Goal: Information Seeking & Learning: Learn about a topic

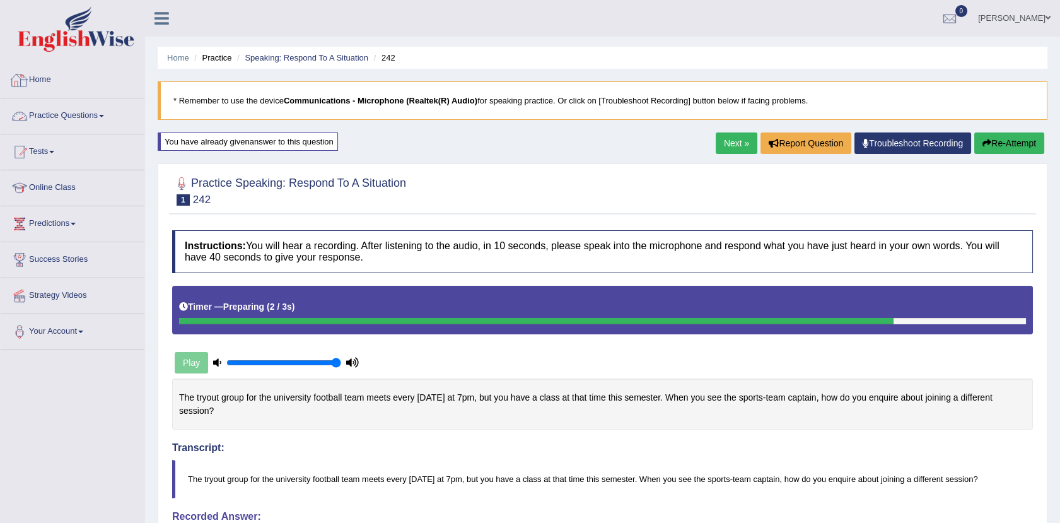
click at [95, 114] on link "Practice Questions" at bounding box center [73, 114] width 144 height 32
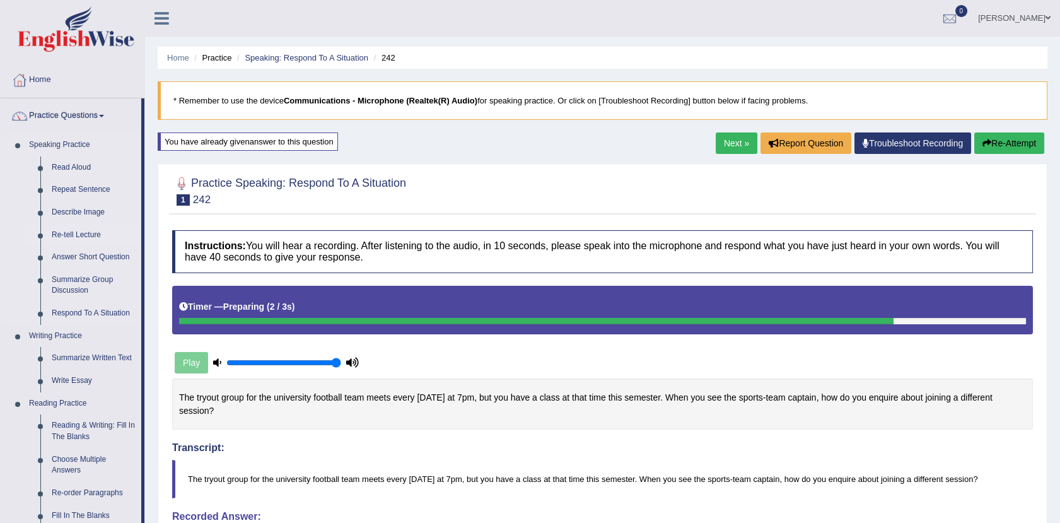
click at [67, 231] on link "Re-tell Lecture" at bounding box center [93, 235] width 95 height 23
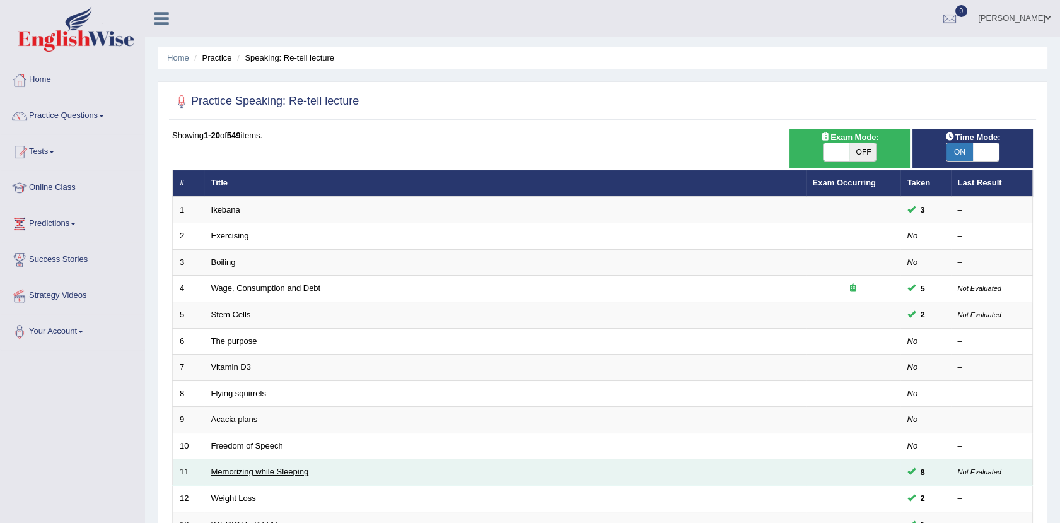
click at [278, 472] on link "Memorizing while Sleeping" at bounding box center [260, 471] width 98 height 9
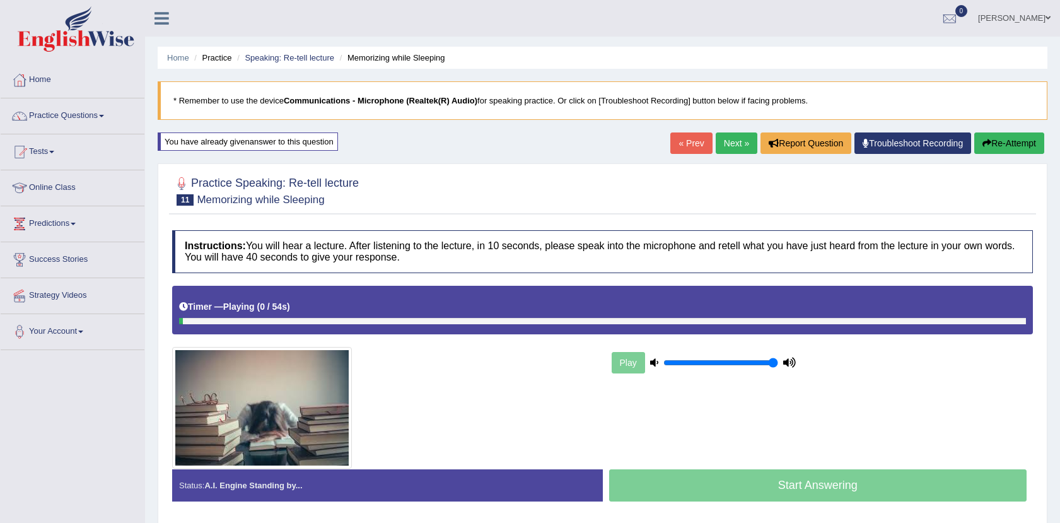
click at [284, 53] on link "Speaking: Re-tell lecture" at bounding box center [290, 57] width 90 height 9
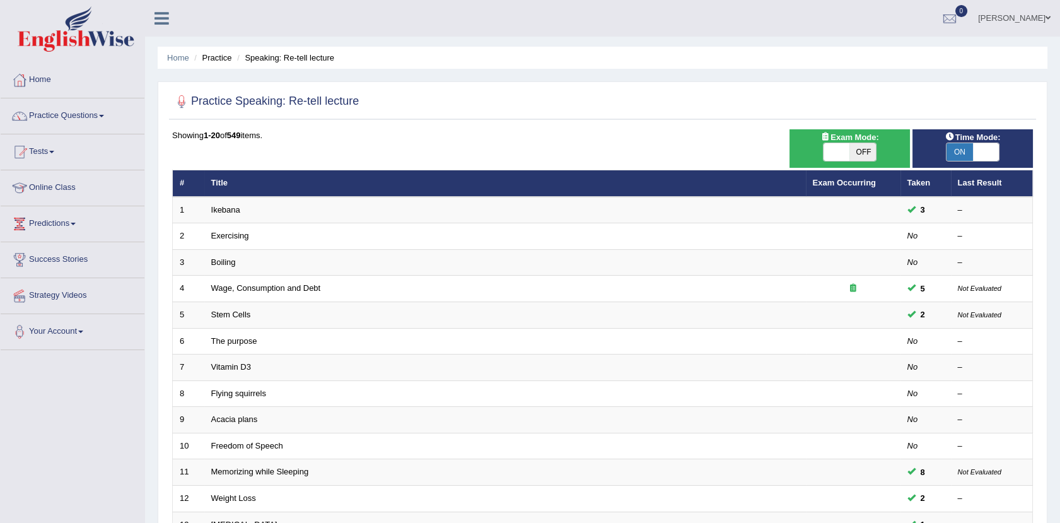
click at [984, 153] on span at bounding box center [986, 152] width 26 height 18
checkbox input "false"
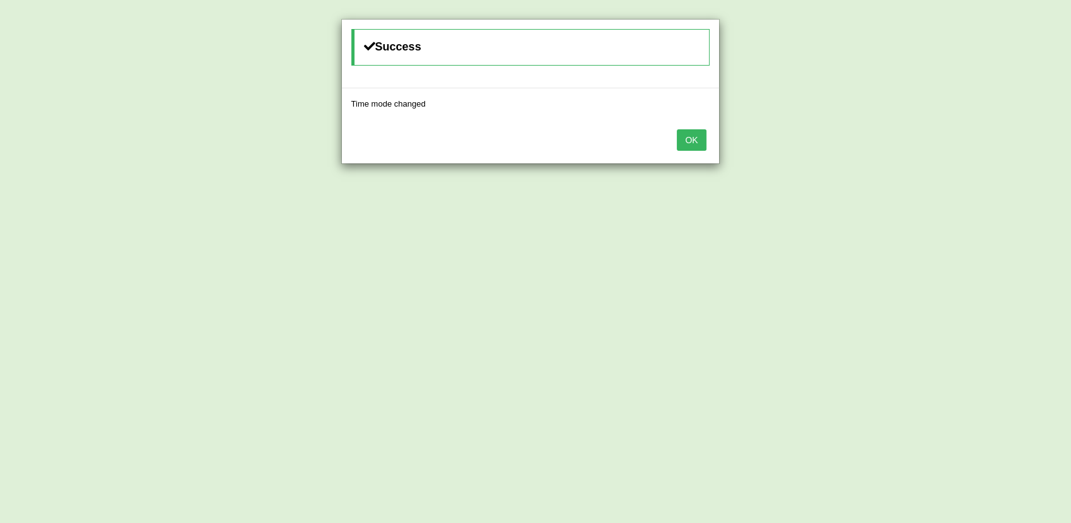
click at [696, 141] on button "OK" at bounding box center [691, 139] width 29 height 21
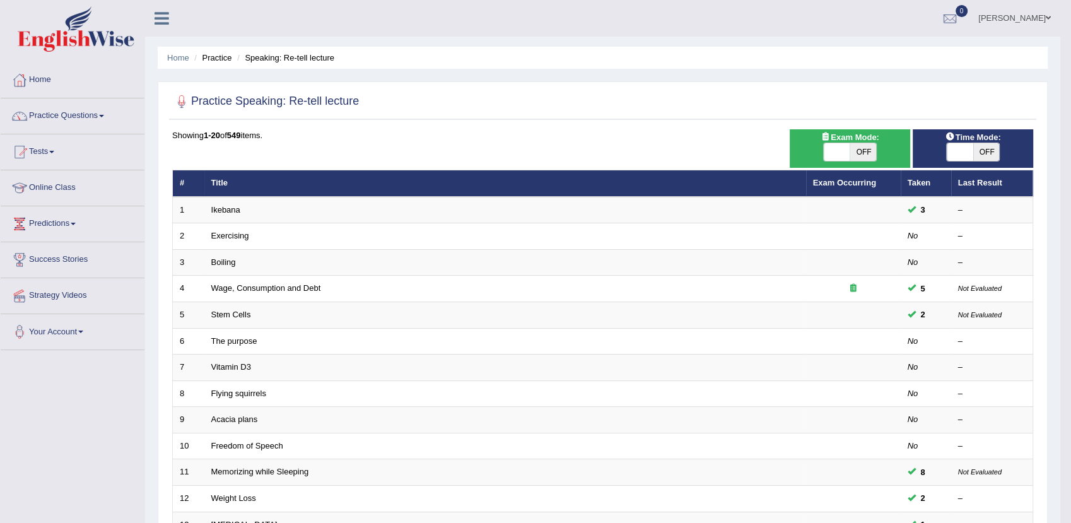
click at [696, 141] on body "Toggle navigation Home Practice Questions Speaking Practice Read Aloud Repeat S…" at bounding box center [535, 261] width 1071 height 523
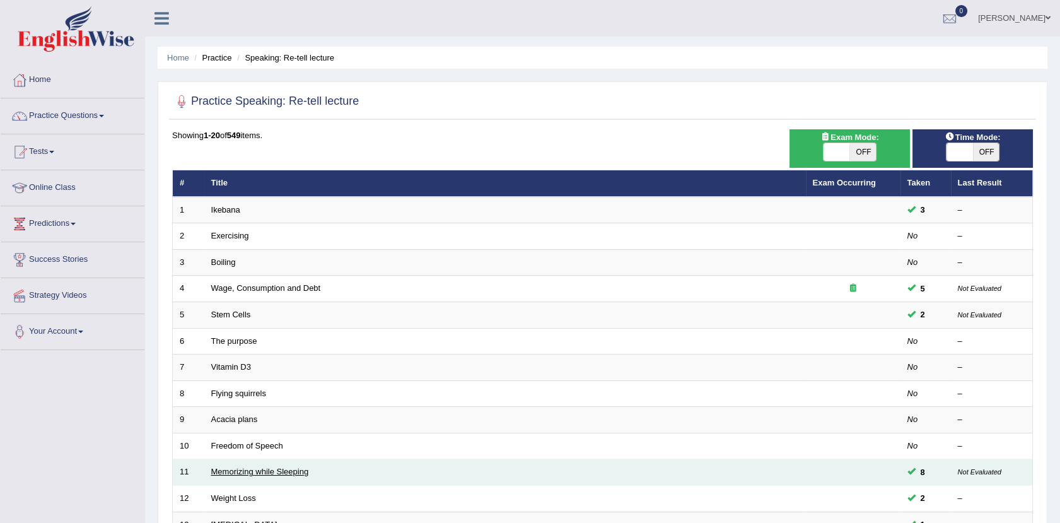
click at [263, 474] on link "Memorizing while Sleeping" at bounding box center [260, 471] width 98 height 9
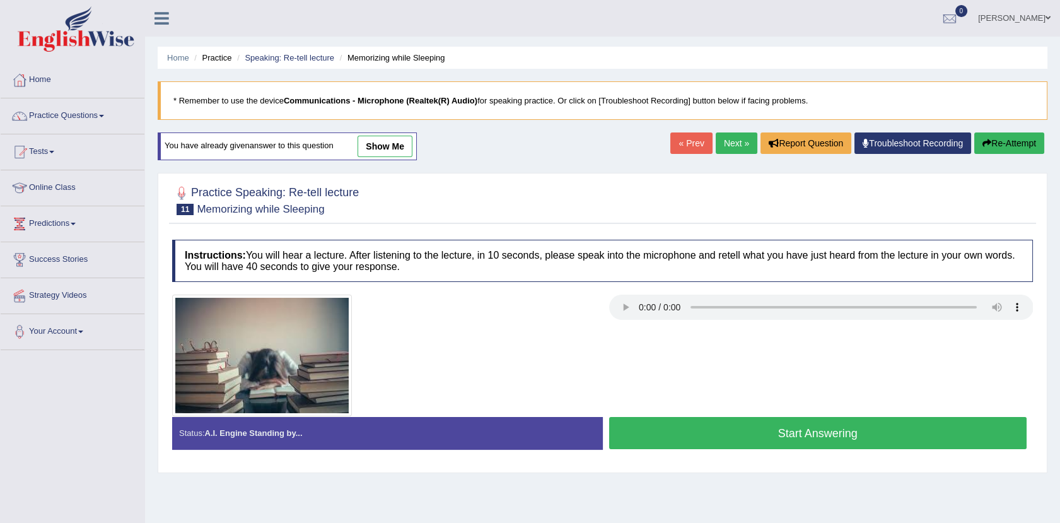
click at [385, 149] on link "show me" at bounding box center [385, 146] width 55 height 21
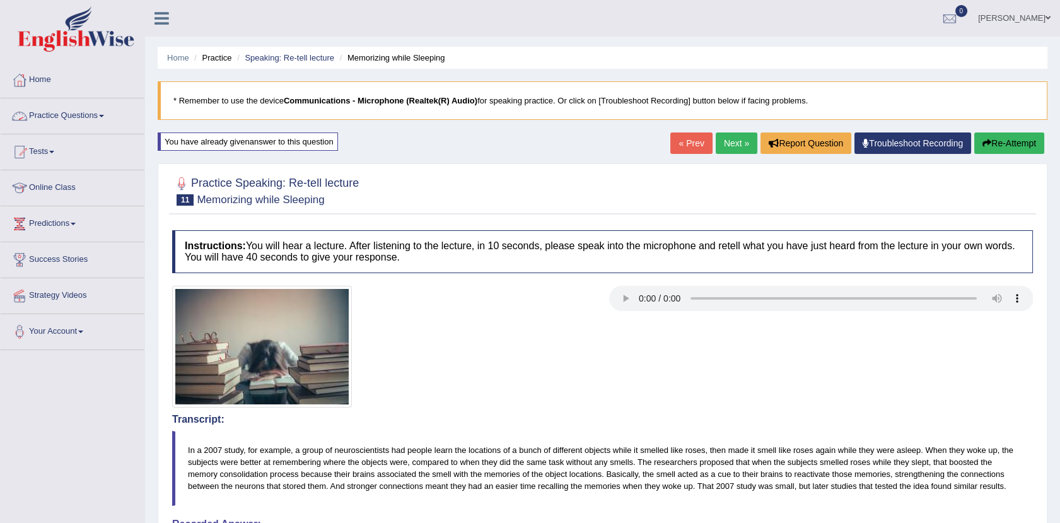
click at [112, 98] on link "Practice Questions" at bounding box center [73, 114] width 144 height 32
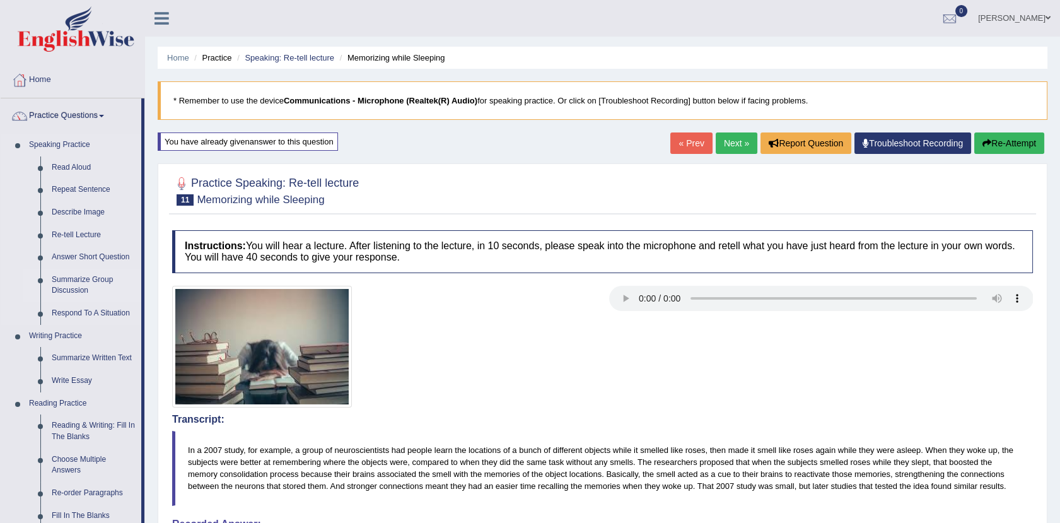
click at [98, 272] on link "Summarize Group Discussion" at bounding box center [93, 285] width 95 height 33
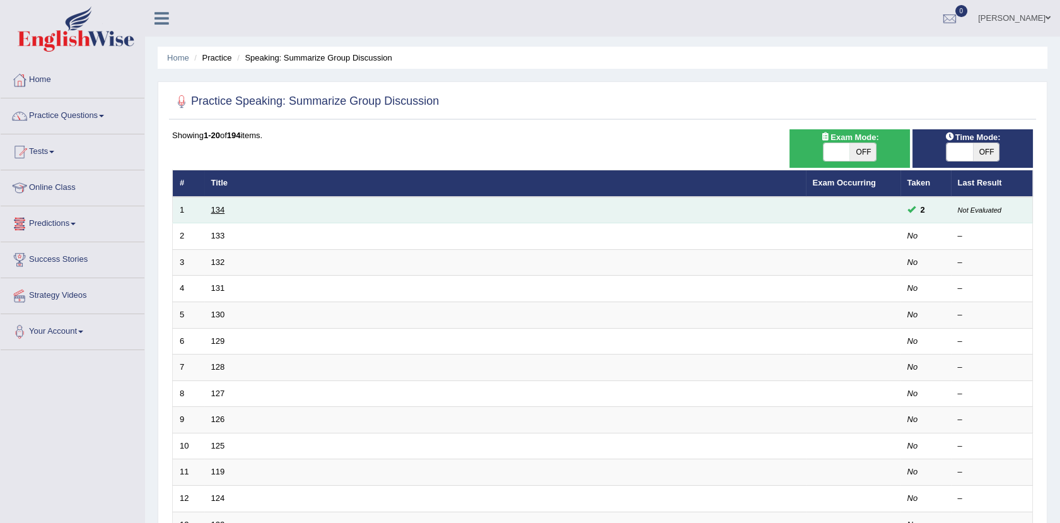
click at [217, 210] on link "134" at bounding box center [218, 209] width 14 height 9
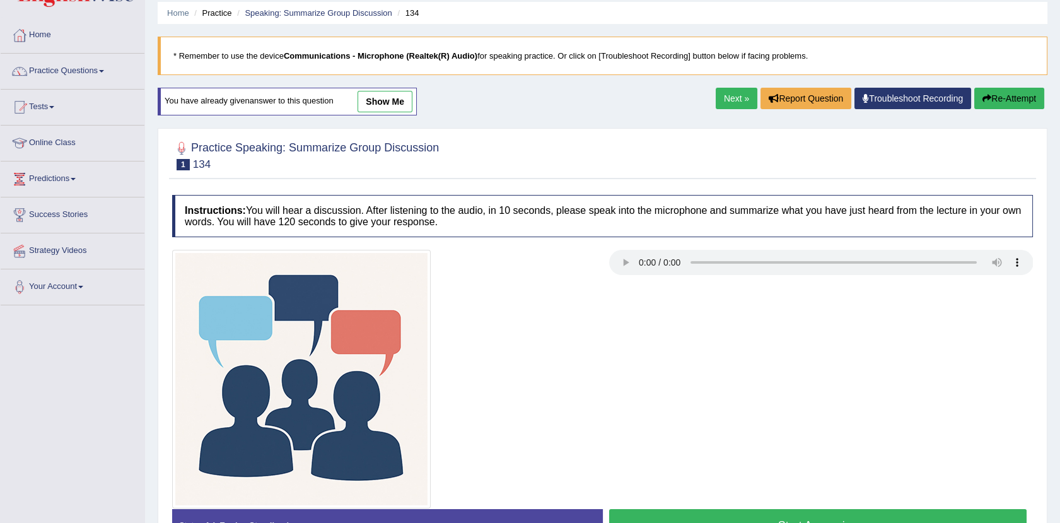
scroll to position [73, 0]
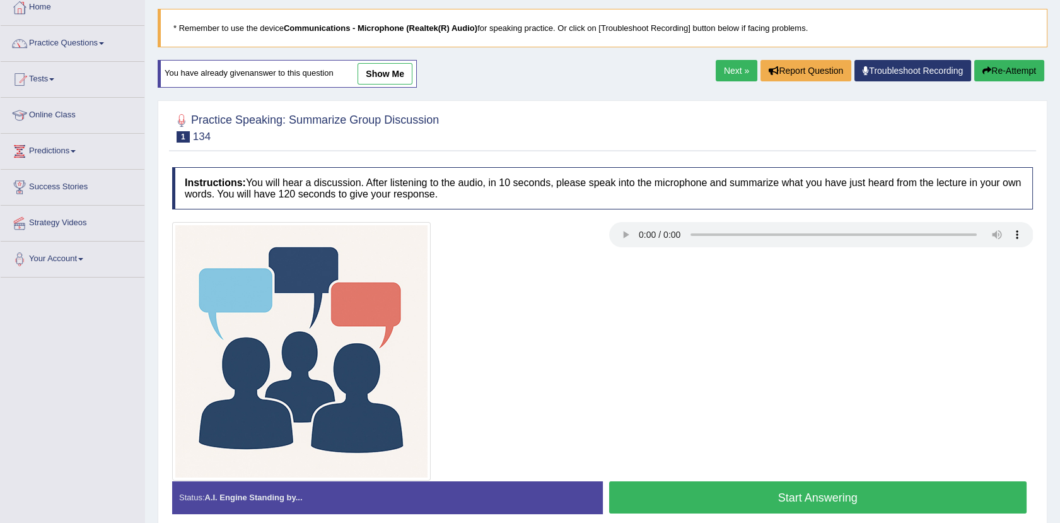
click at [383, 68] on link "show me" at bounding box center [385, 73] width 55 height 21
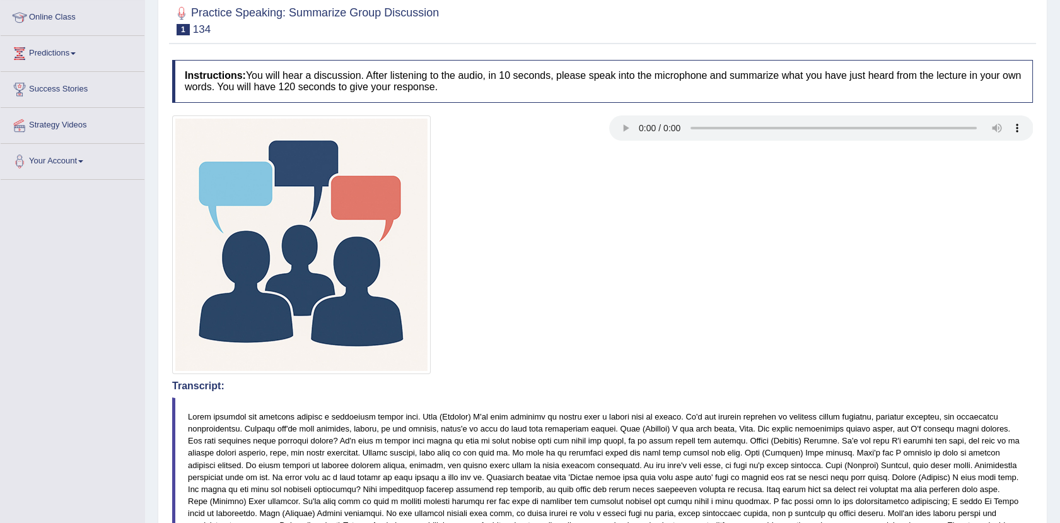
scroll to position [0, 0]
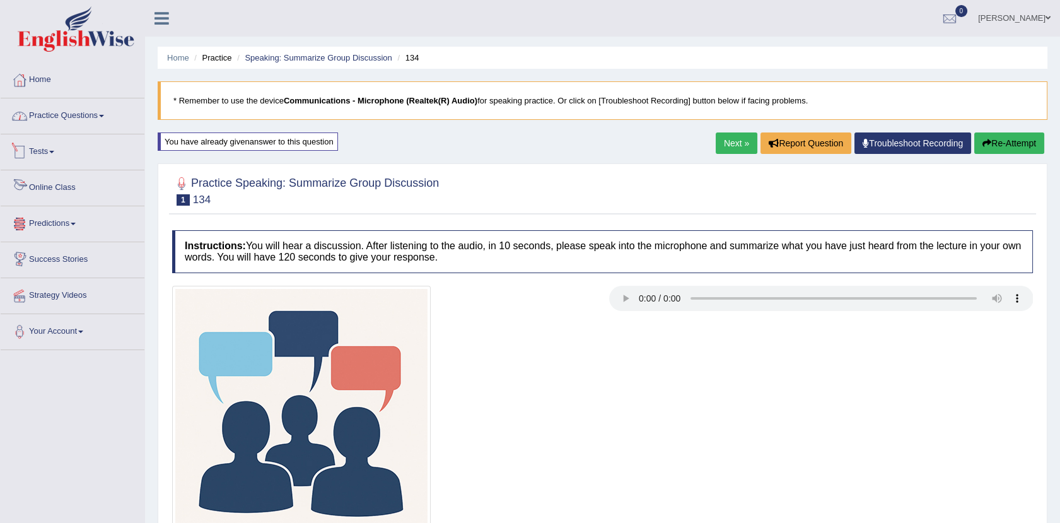
click at [75, 112] on link "Practice Questions" at bounding box center [73, 114] width 144 height 32
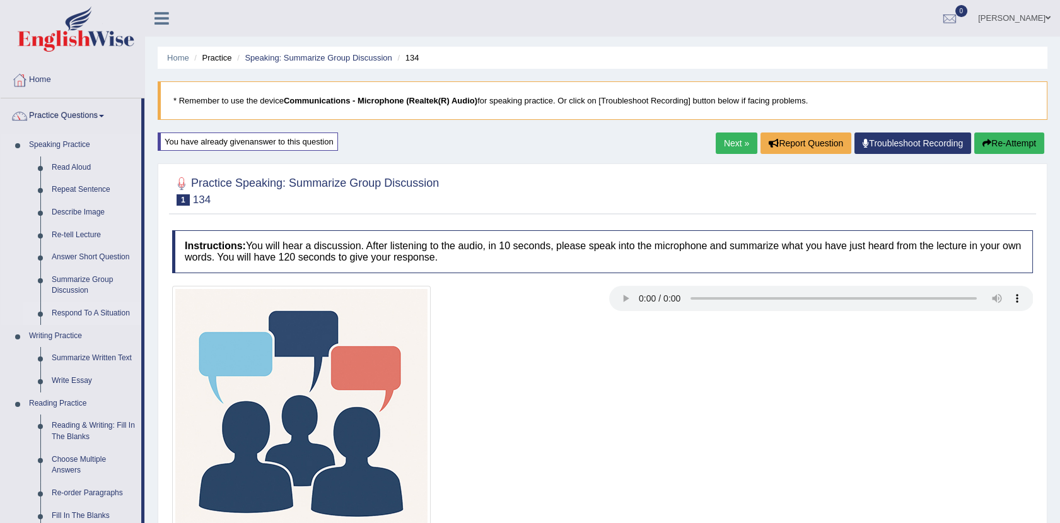
click at [76, 305] on link "Respond To A Situation" at bounding box center [93, 313] width 95 height 23
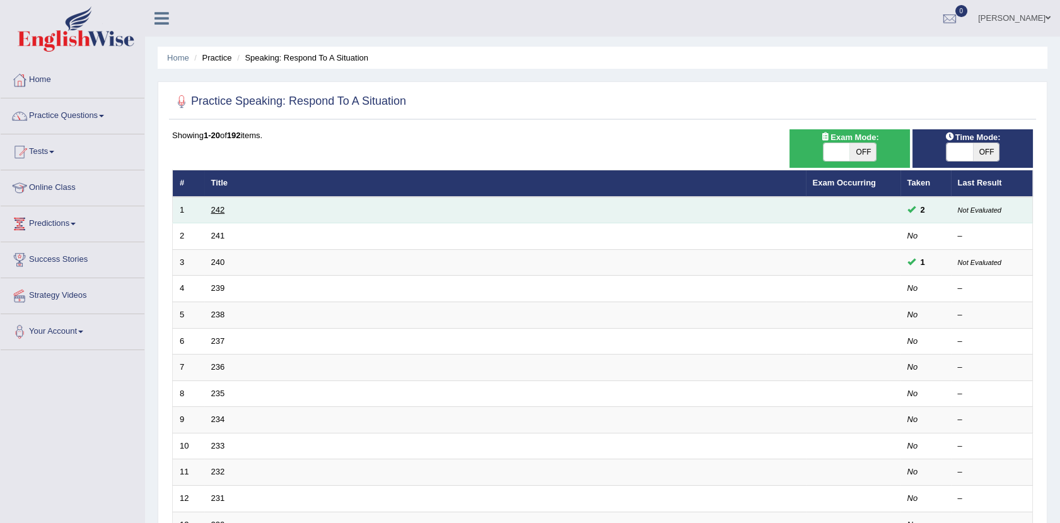
click at [214, 205] on link "242" at bounding box center [218, 209] width 14 height 9
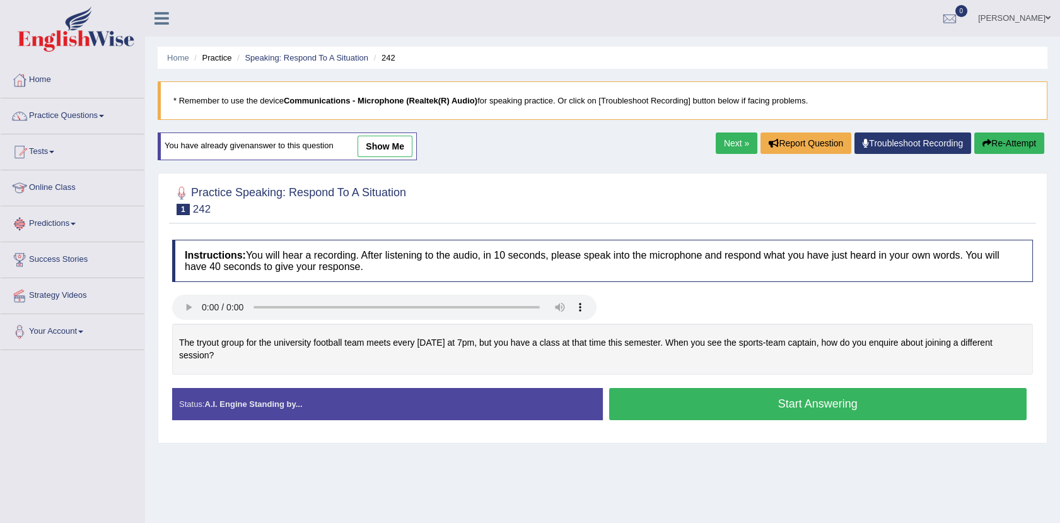
click at [389, 153] on link "show me" at bounding box center [385, 146] width 55 height 21
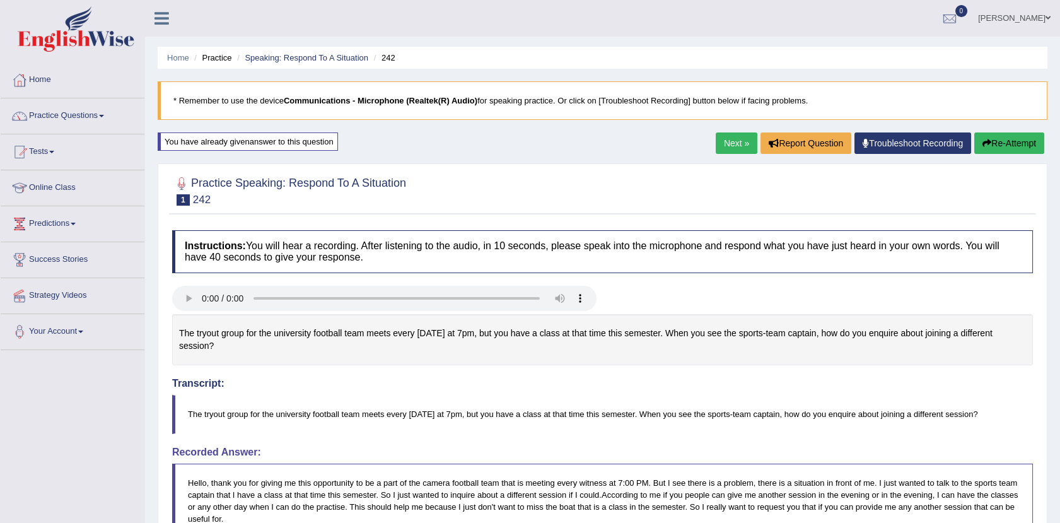
click at [389, 153] on div "Home Practice Speaking: Respond To A Situation 242 * Remember to use the device…" at bounding box center [602, 436] width 915 height 872
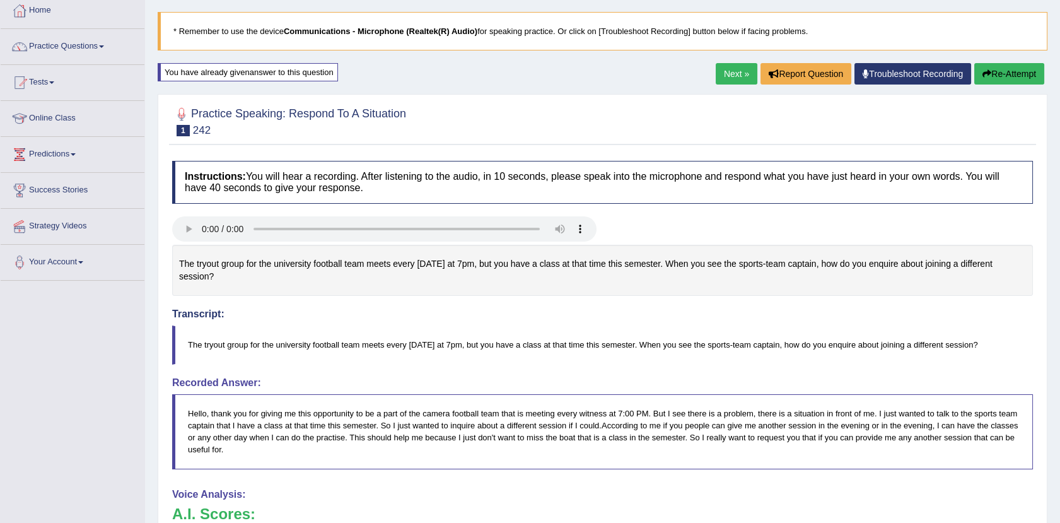
scroll to position [3, 0]
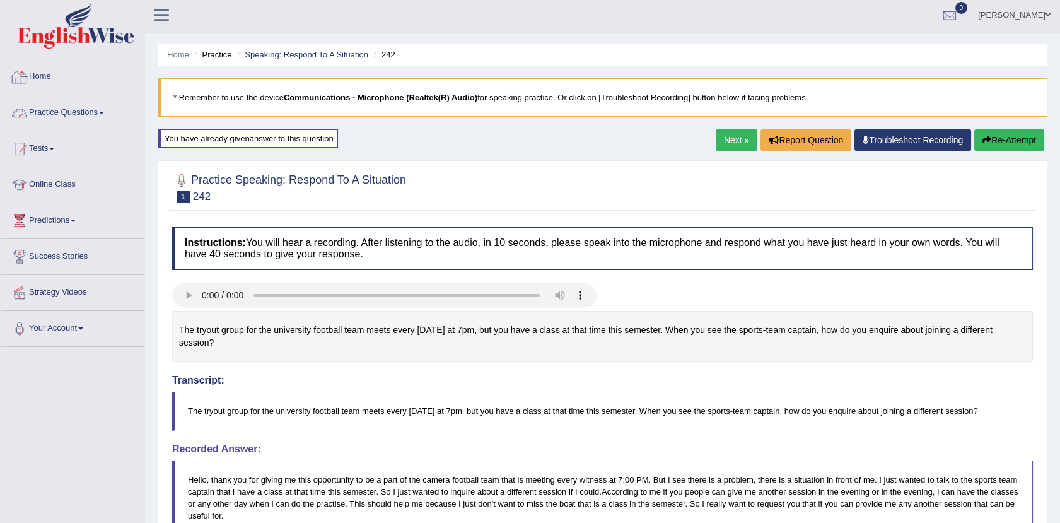
click at [67, 108] on link "Practice Questions" at bounding box center [73, 111] width 144 height 32
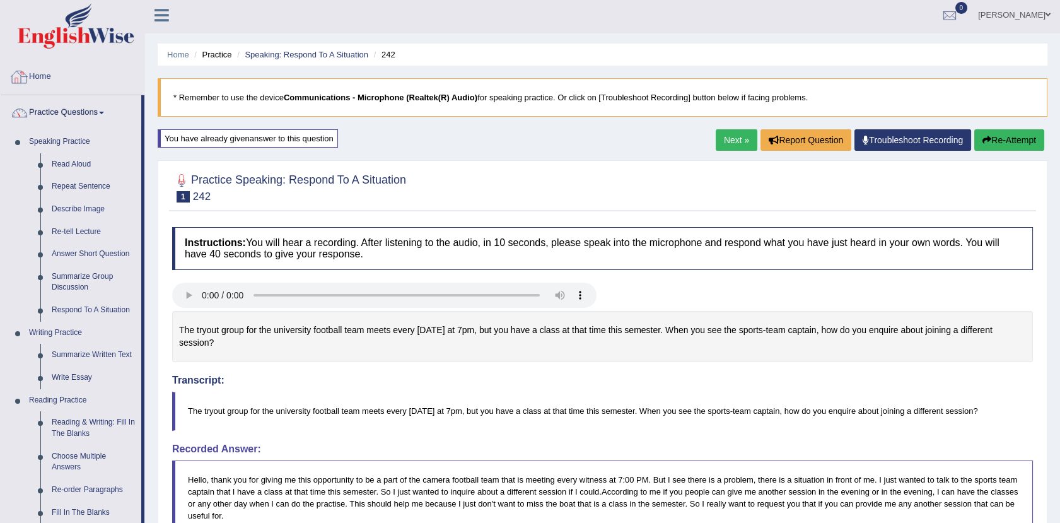
click at [44, 77] on link "Home" at bounding box center [73, 75] width 144 height 32
